Goal: Book appointment/travel/reservation

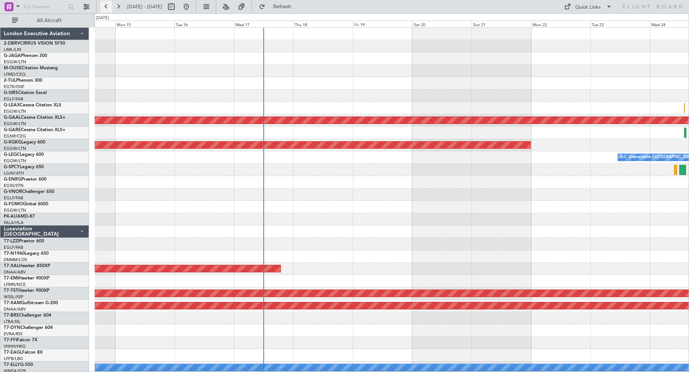
click at [108, 6] on button at bounding box center [106, 7] width 12 height 12
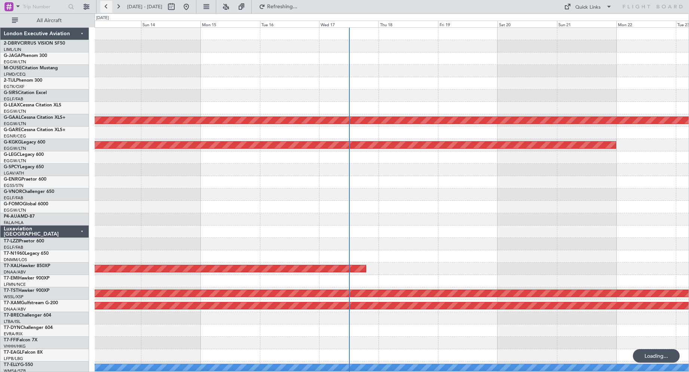
click at [108, 6] on button at bounding box center [106, 7] width 12 height 12
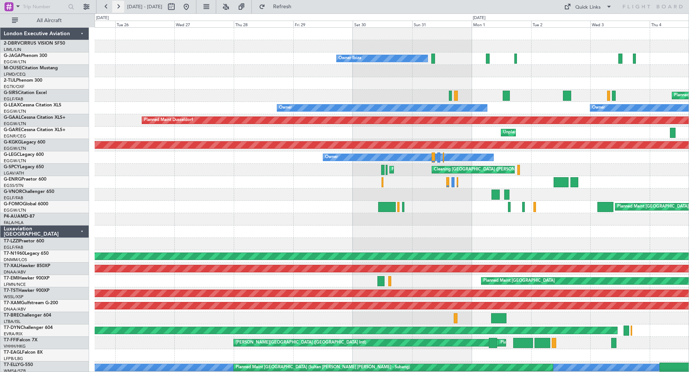
click at [118, 4] on button at bounding box center [118, 7] width 12 height 12
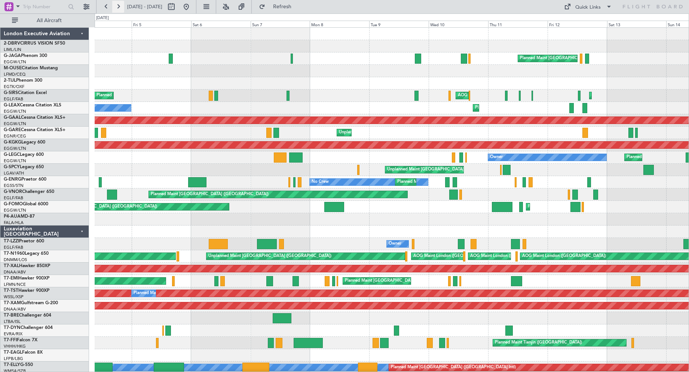
click at [118, 4] on button at bounding box center [118, 7] width 12 height 12
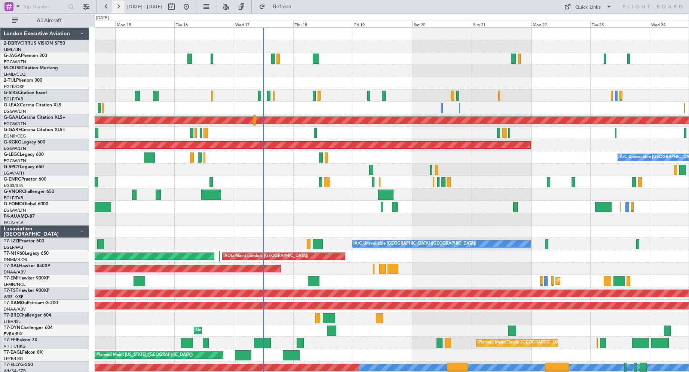
click at [122, 6] on button at bounding box center [118, 7] width 12 height 12
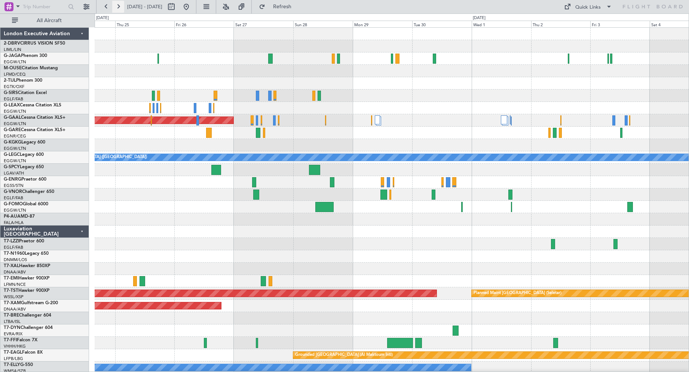
click at [122, 6] on button at bounding box center [118, 7] width 12 height 12
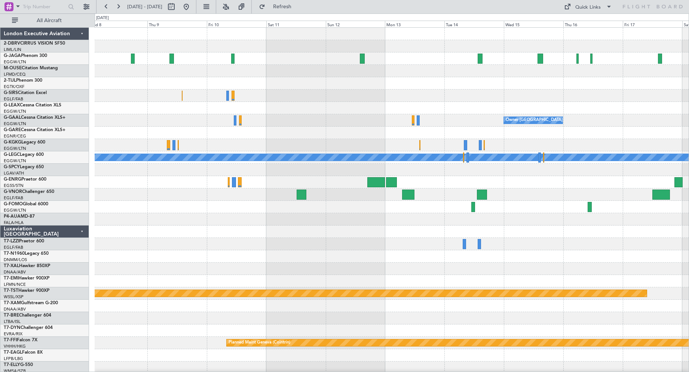
click at [246, 125] on div "Owner [GEOGRAPHIC_DATA] ([GEOGRAPHIC_DATA])" at bounding box center [392, 120] width 594 height 12
